Goal: Share content: Share content

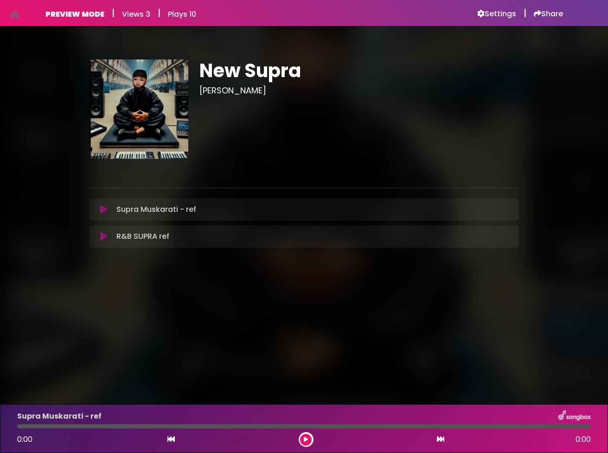
click at [102, 209] on icon at bounding box center [103, 209] width 7 height 9
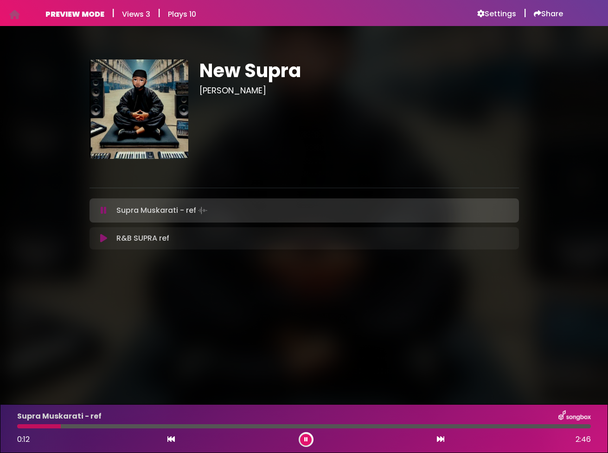
click at [102, 209] on icon at bounding box center [104, 210] width 6 height 9
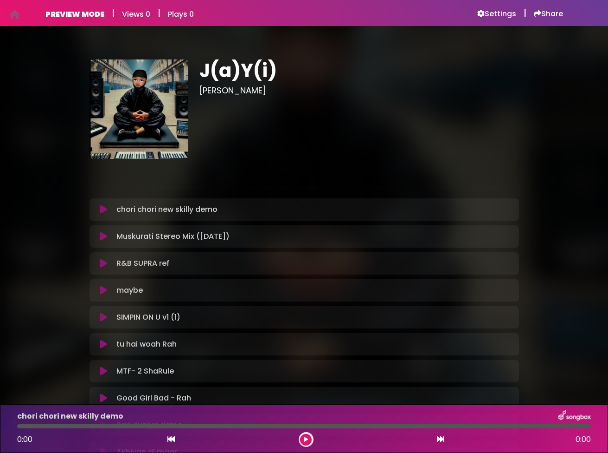
click at [104, 211] on icon at bounding box center [103, 209] width 7 height 9
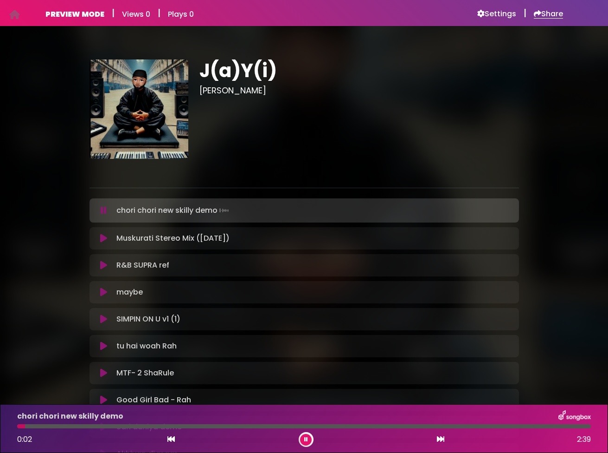
click at [543, 17] on h6 "Share" at bounding box center [548, 13] width 29 height 9
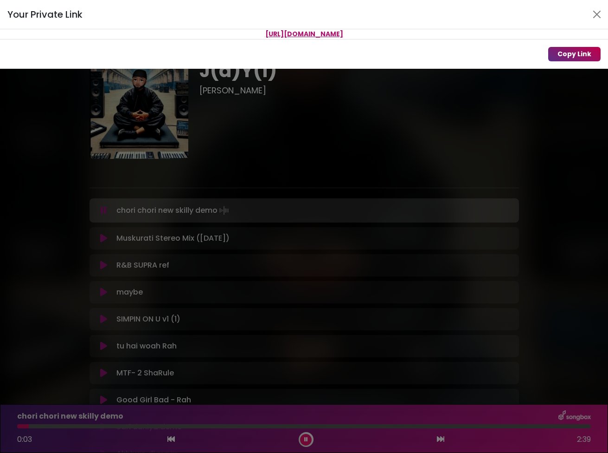
click at [567, 53] on button "Copy Link" at bounding box center [575, 54] width 52 height 14
click at [562, 56] on button "Copy Link" at bounding box center [575, 54] width 52 height 14
click at [376, 145] on div "Your Private Link [URL][DOMAIN_NAME] Copy Link" at bounding box center [304, 226] width 608 height 453
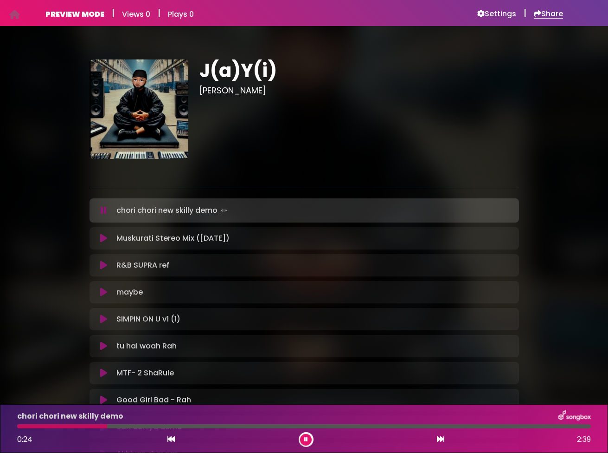
click at [542, 13] on h6 "Share" at bounding box center [548, 13] width 29 height 9
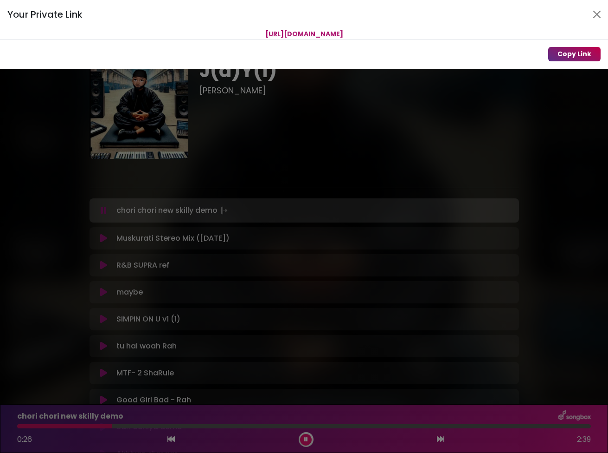
click at [572, 50] on button "Copy Link" at bounding box center [575, 54] width 52 height 14
click at [571, 54] on button "Copy Link" at bounding box center [575, 54] width 52 height 14
click at [106, 234] on div "Your Private Link [URL][DOMAIN_NAME] Copy Link" at bounding box center [304, 226] width 608 height 453
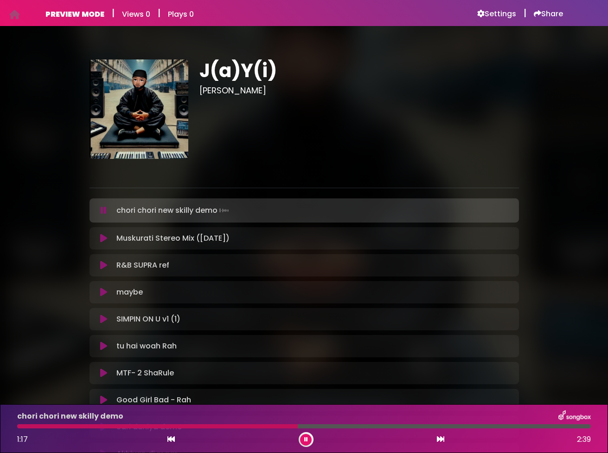
click at [103, 238] on icon at bounding box center [103, 237] width 7 height 9
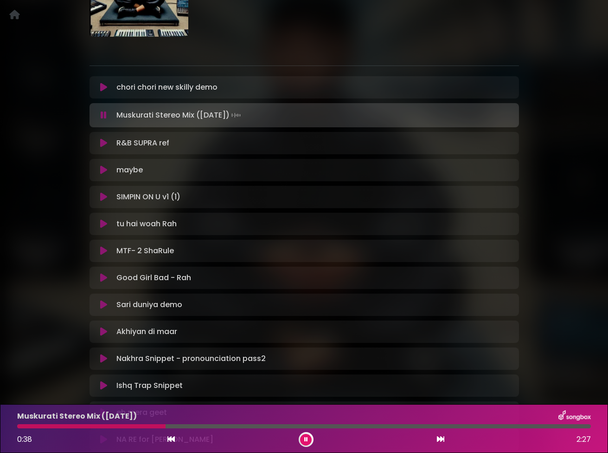
scroll to position [120, 0]
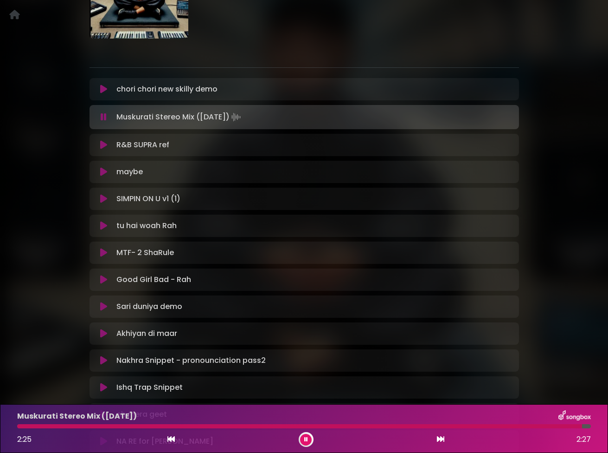
click at [102, 146] on icon at bounding box center [103, 144] width 7 height 9
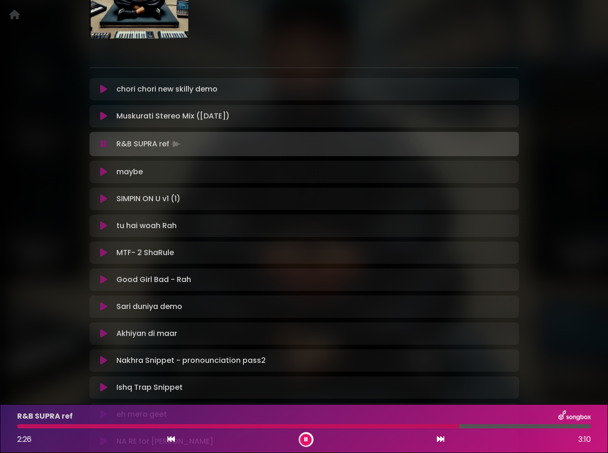
click at [103, 175] on icon at bounding box center [103, 171] width 7 height 9
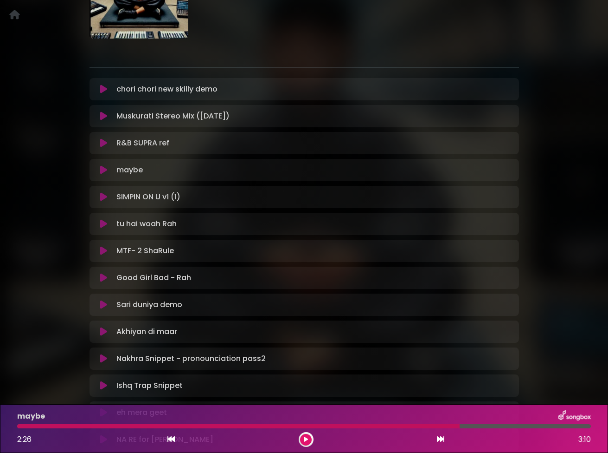
click at [103, 175] on div "maybe Loading Track..." at bounding box center [304, 169] width 419 height 11
click at [102, 171] on icon at bounding box center [103, 169] width 7 height 9
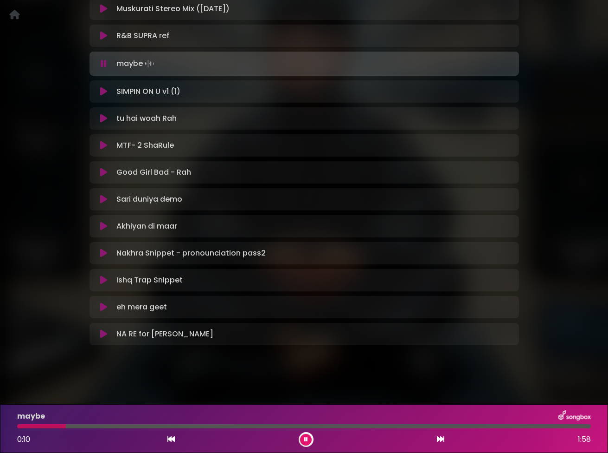
scroll to position [227, 0]
click at [104, 255] on icon at bounding box center [103, 252] width 7 height 9
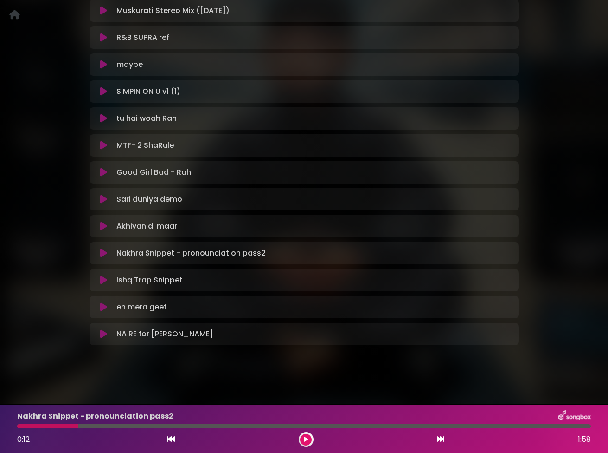
scroll to position [226, 0]
click at [104, 255] on icon at bounding box center [103, 252] width 7 height 9
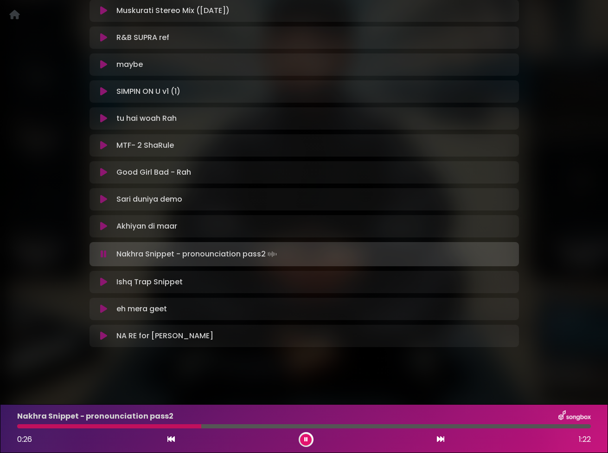
click at [105, 254] on icon at bounding box center [104, 253] width 6 height 9
